Goal: Task Accomplishment & Management: Manage account settings

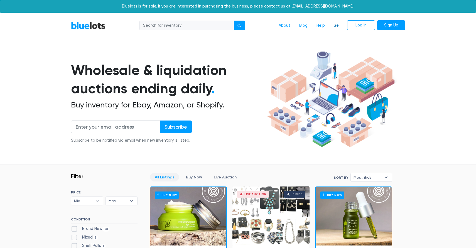
click at [335, 24] on link "Sell" at bounding box center [337, 25] width 16 height 11
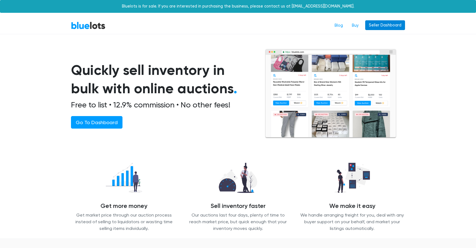
click at [390, 26] on link "Seller Dashboard" at bounding box center [385, 25] width 40 height 10
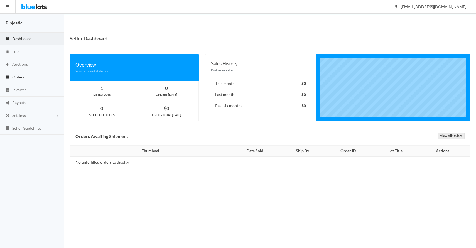
click at [26, 76] on link "Orders" at bounding box center [32, 77] width 64 height 13
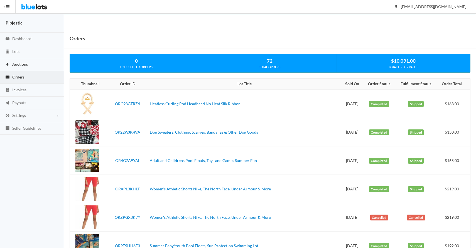
click at [26, 63] on span "Auctions" at bounding box center [20, 64] width 16 height 5
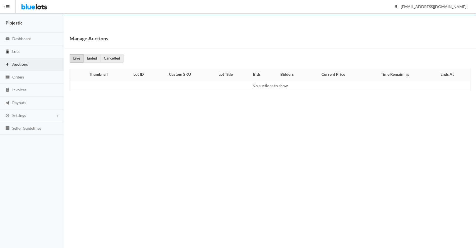
click at [31, 50] on link "Lots" at bounding box center [32, 51] width 64 height 13
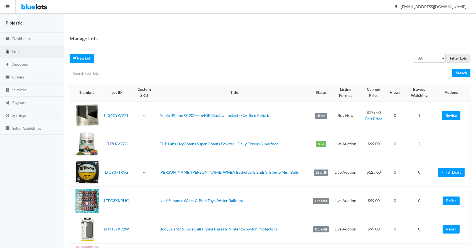
click at [122, 141] on link "LTJ7LRV77G" at bounding box center [116, 143] width 22 height 5
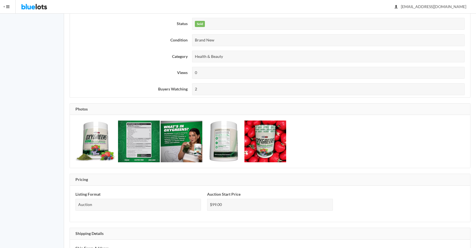
scroll to position [327, 0]
